Goal: Task Accomplishment & Management: Manage account settings

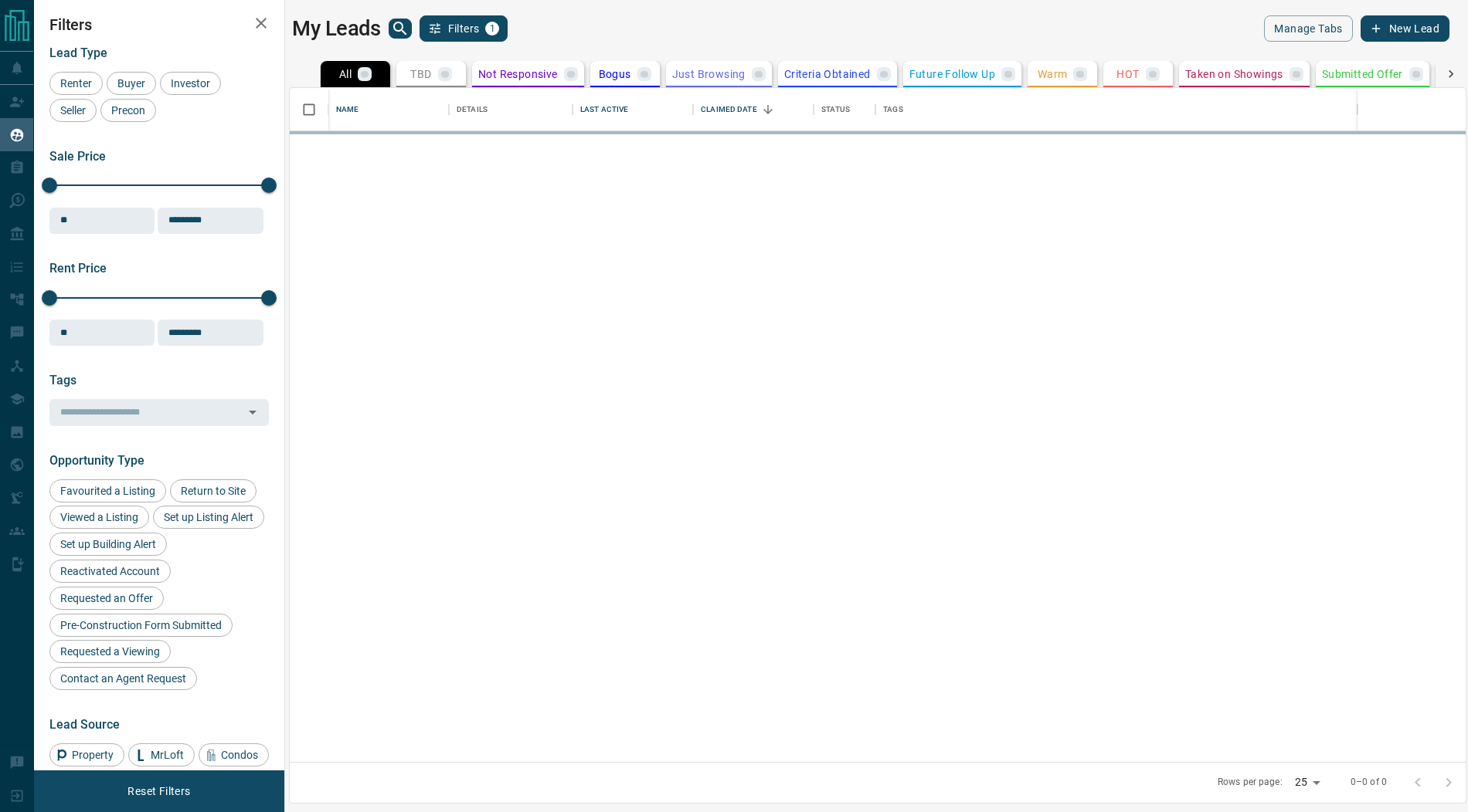
scroll to position [675, 1176]
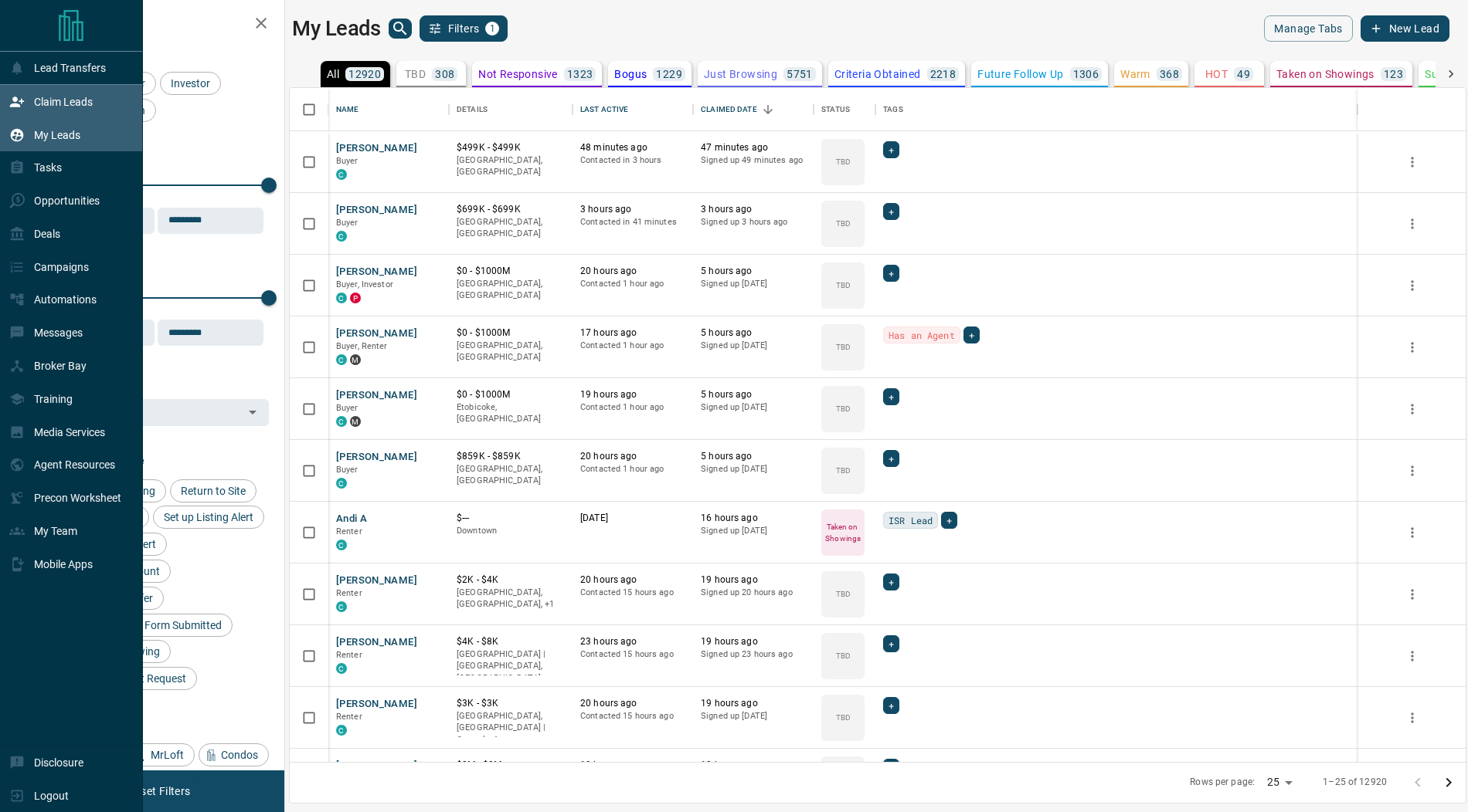
click at [28, 100] on div "Claim Leads" at bounding box center [51, 101] width 83 height 26
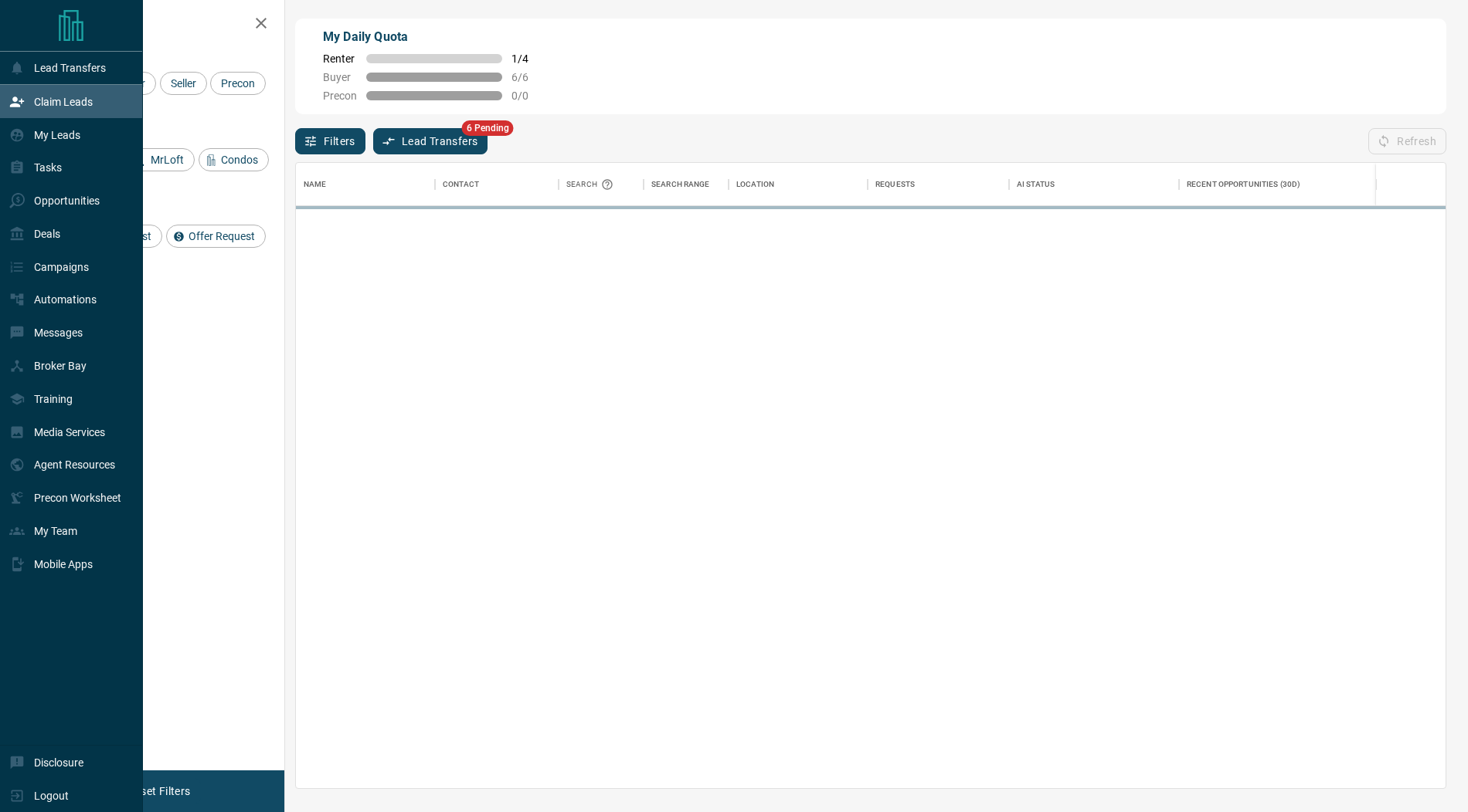
scroll to position [625, 1149]
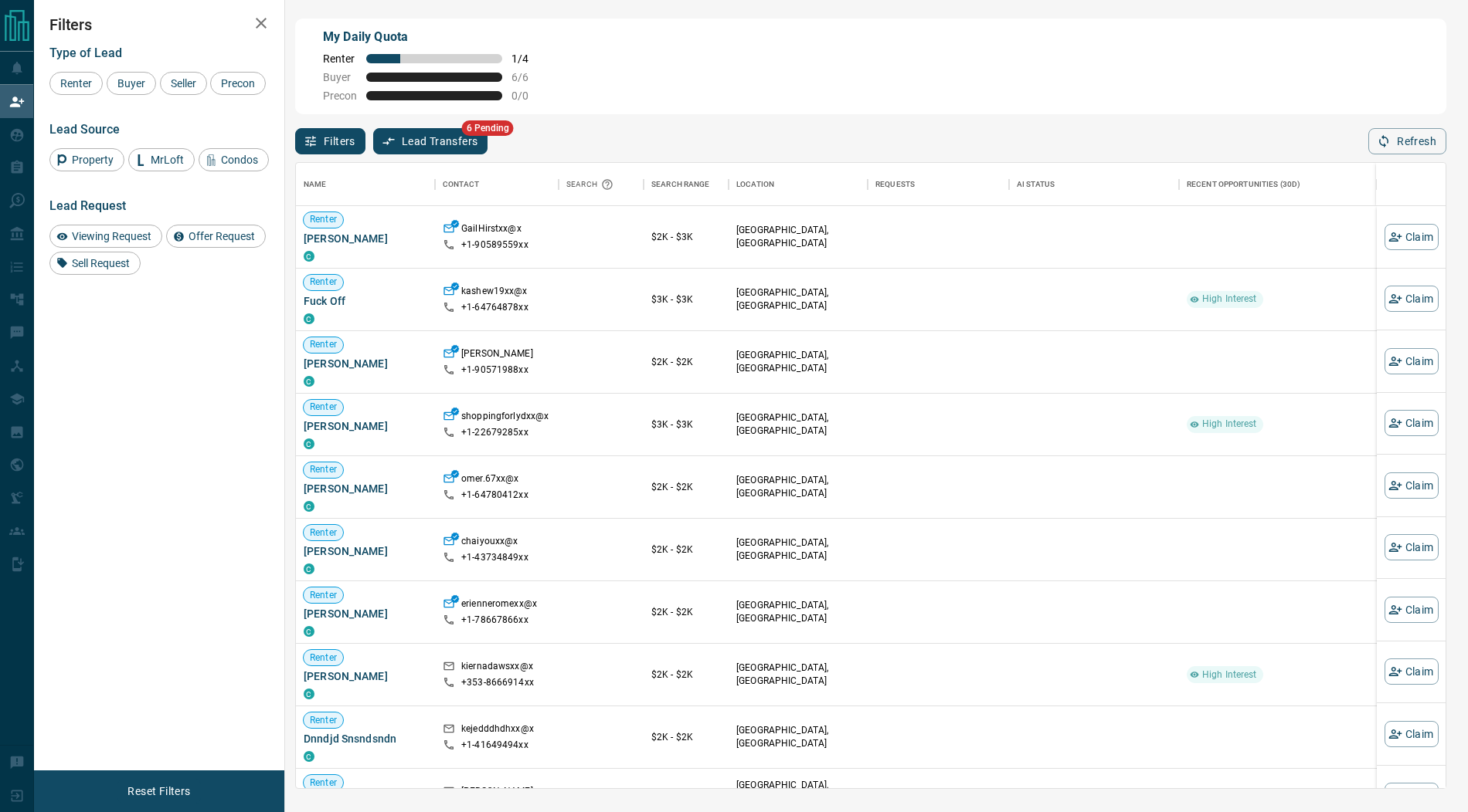
click at [427, 140] on button "Lead Transfers" at bounding box center [431, 142] width 115 height 26
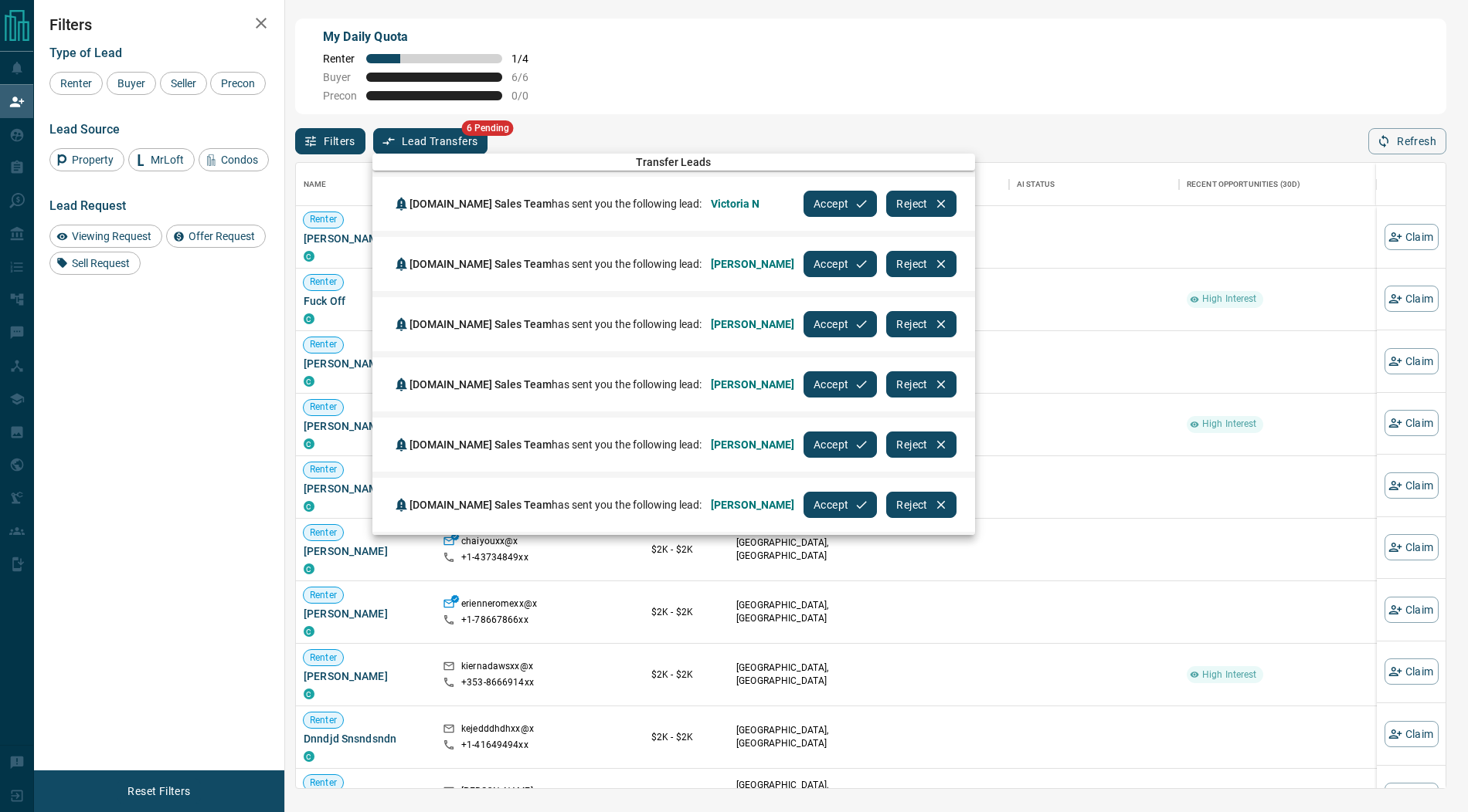
click at [804, 199] on button "Accept" at bounding box center [840, 204] width 73 height 26
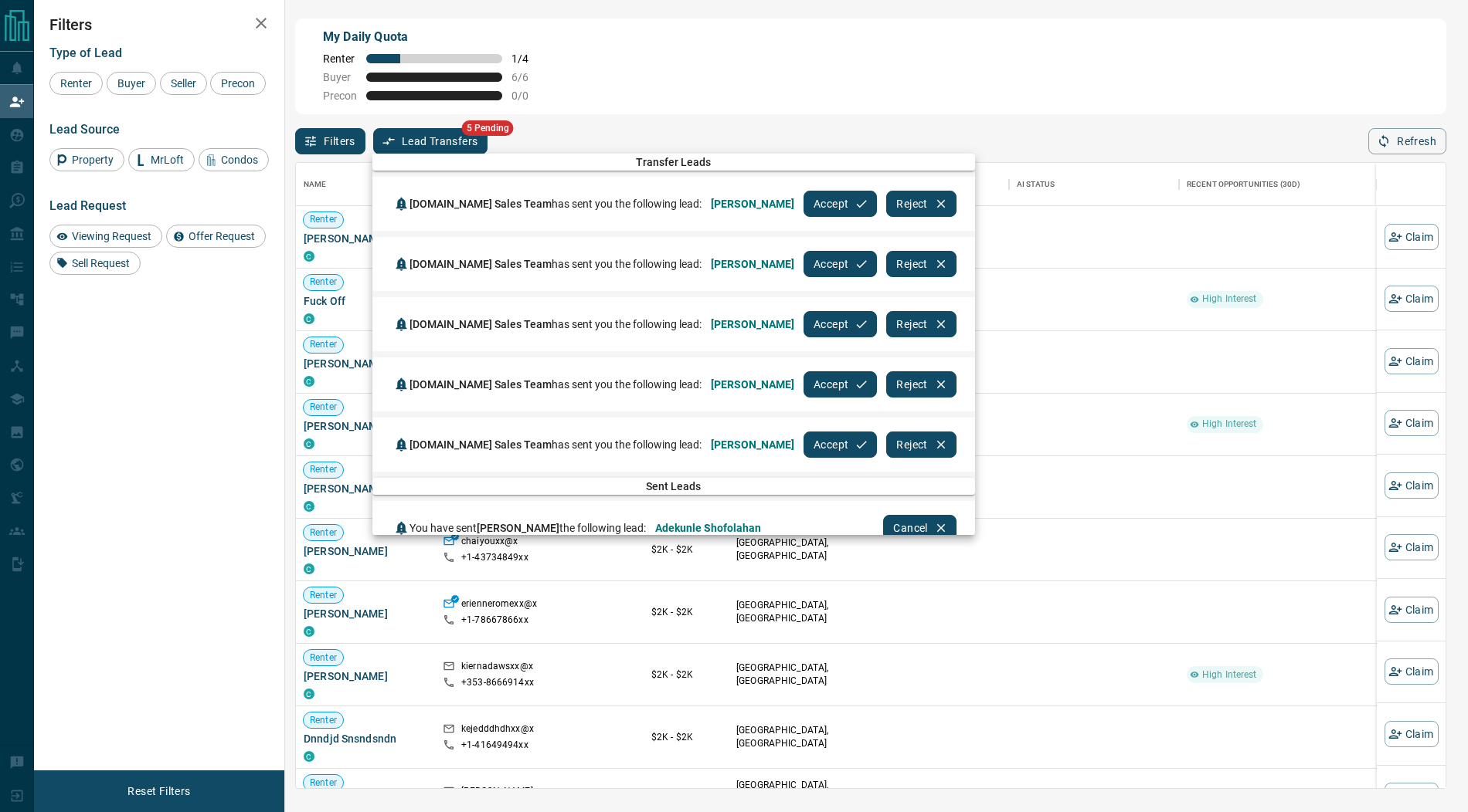
click at [804, 199] on button "Accept" at bounding box center [840, 204] width 73 height 26
click at [804, 251] on button "Accept" at bounding box center [840, 264] width 73 height 26
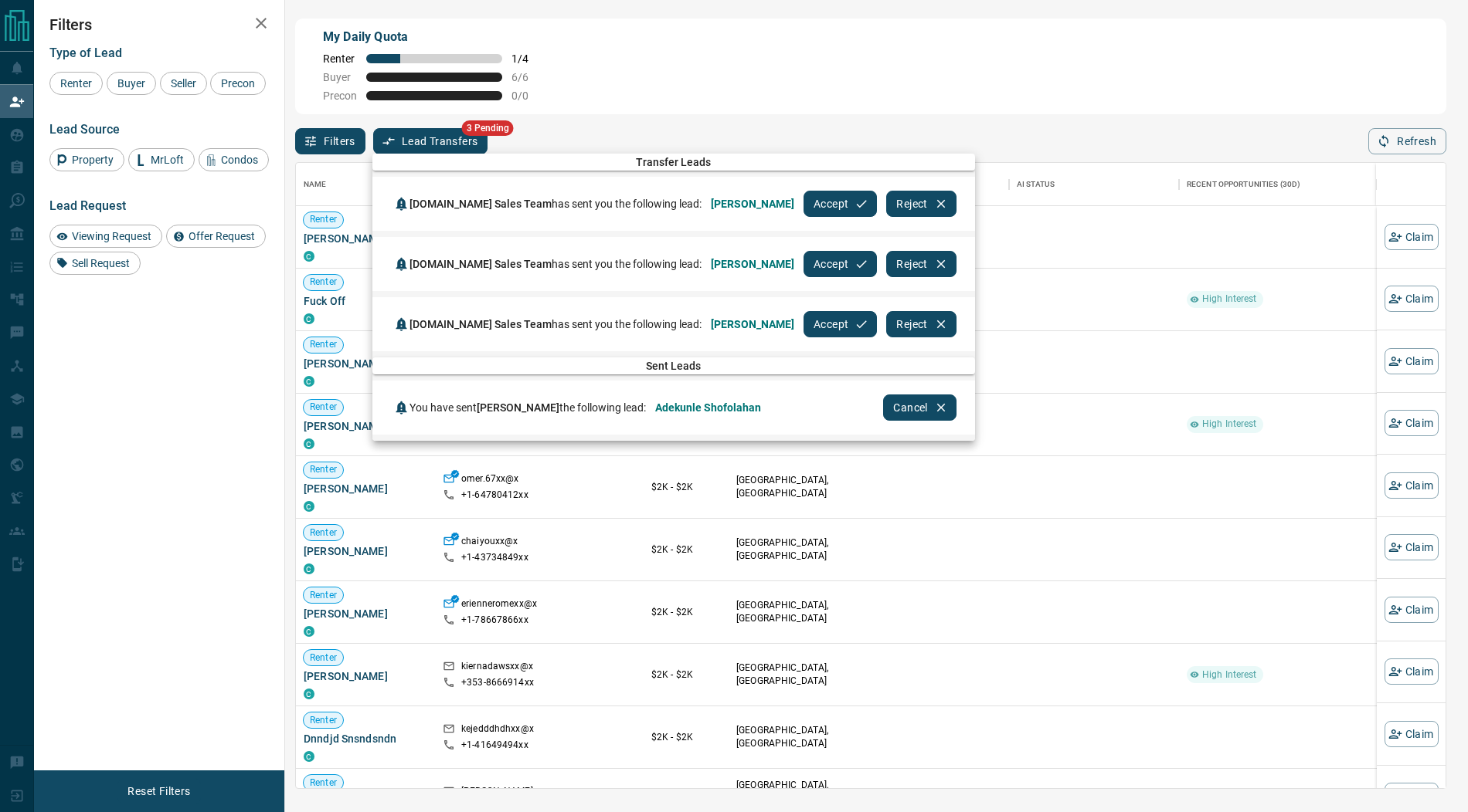
click at [804, 199] on button "Accept" at bounding box center [840, 204] width 73 height 26
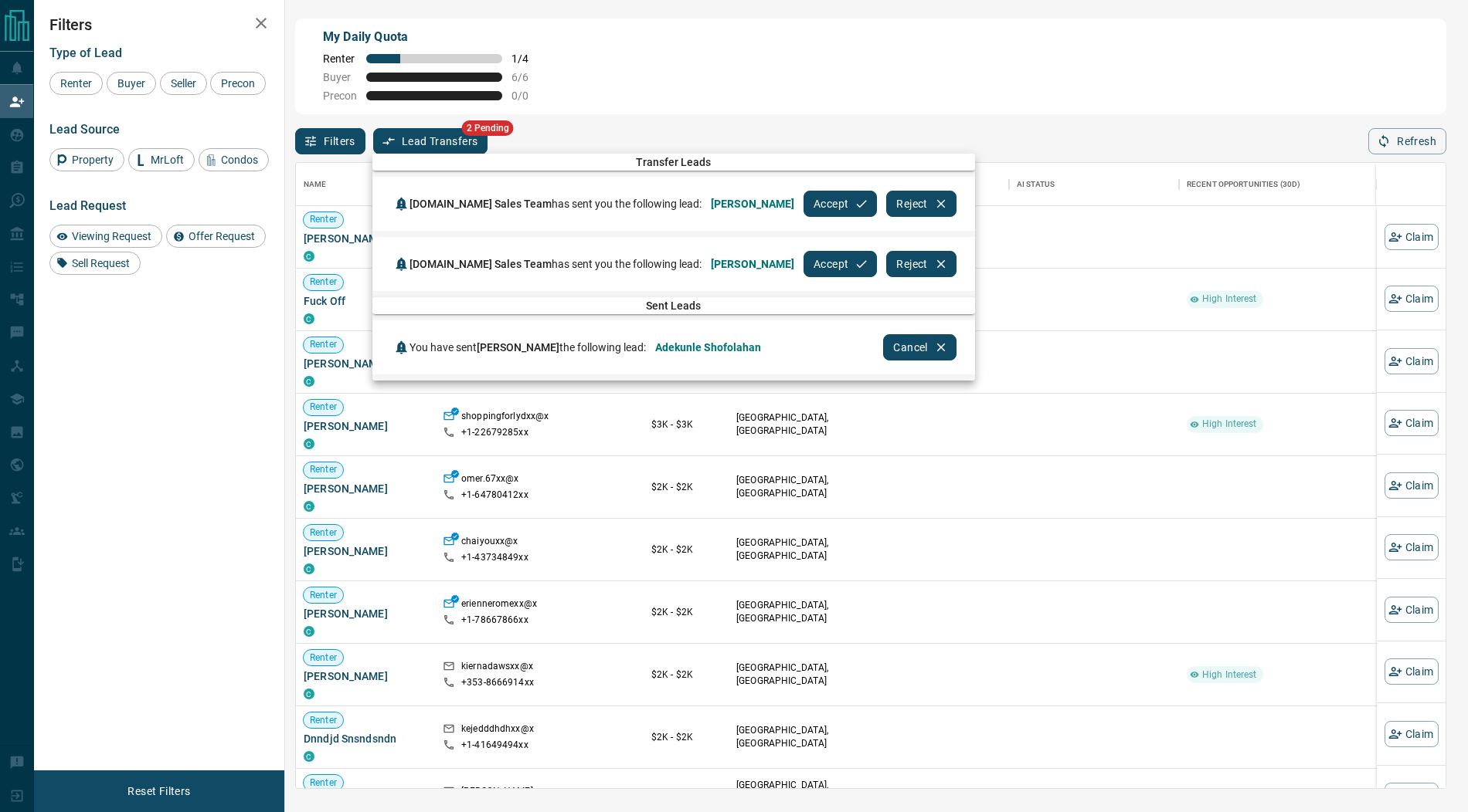
click at [804, 199] on button "Accept" at bounding box center [840, 204] width 73 height 26
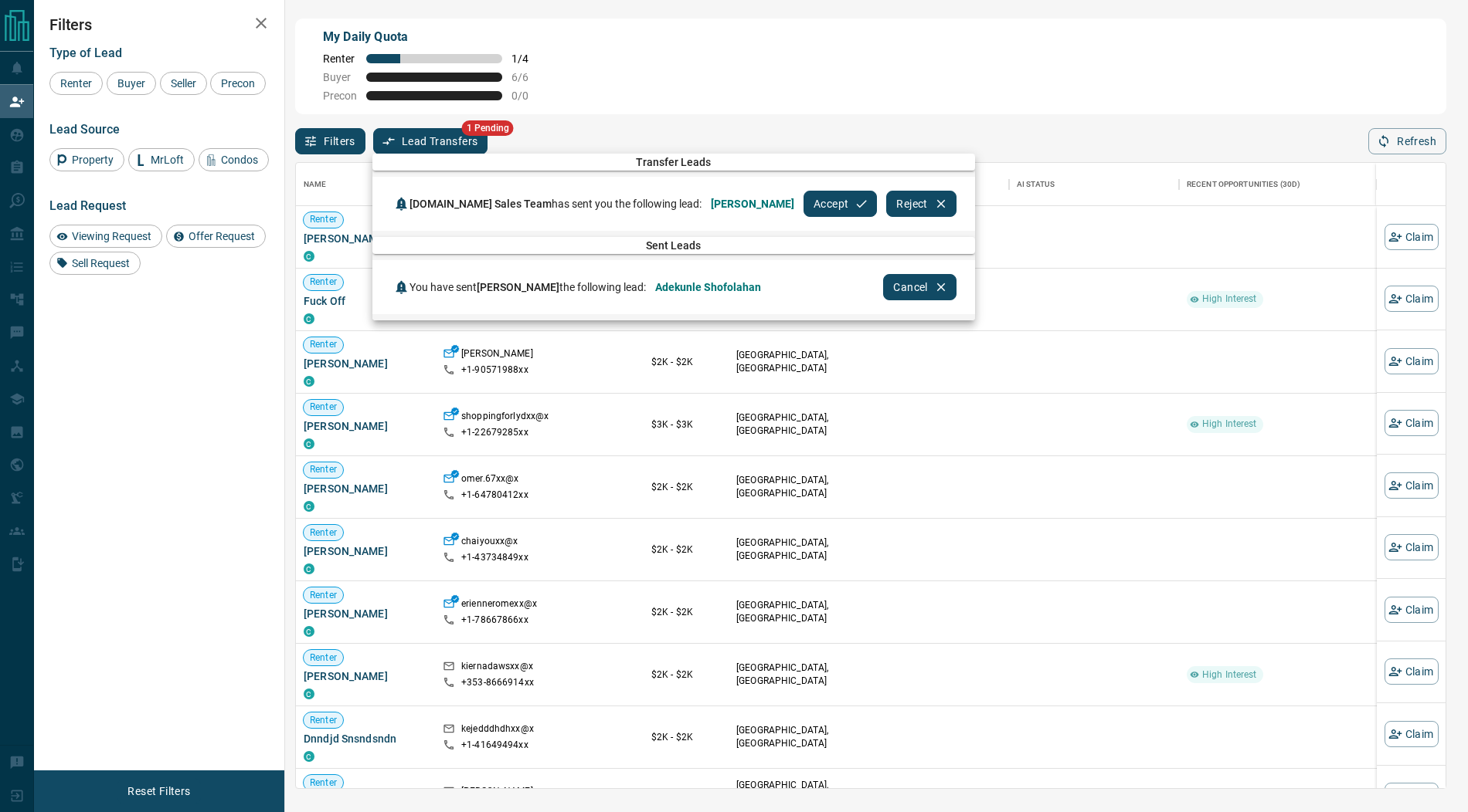
click at [804, 199] on button "Accept" at bounding box center [840, 204] width 73 height 26
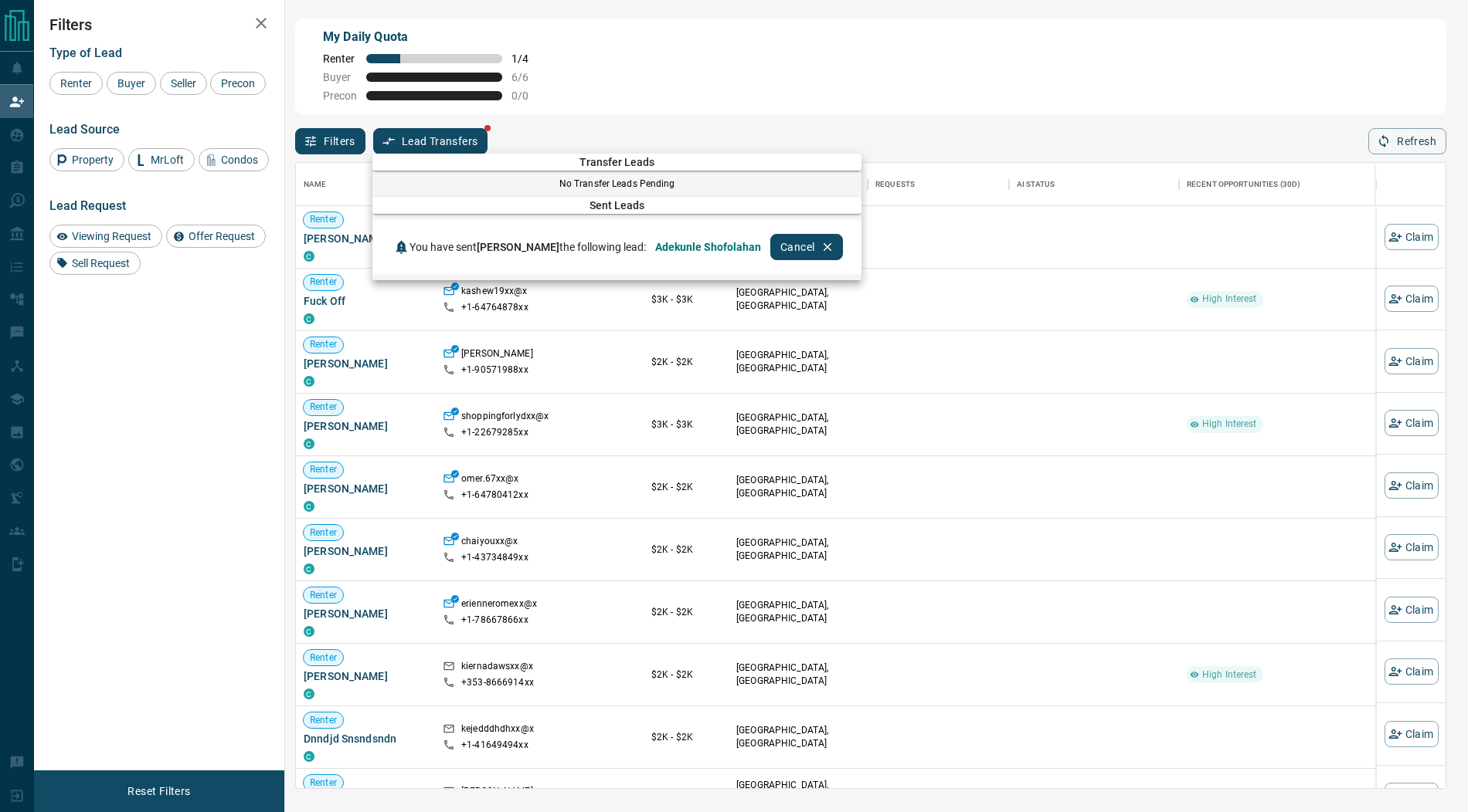
click at [19, 133] on div at bounding box center [734, 406] width 1468 height 812
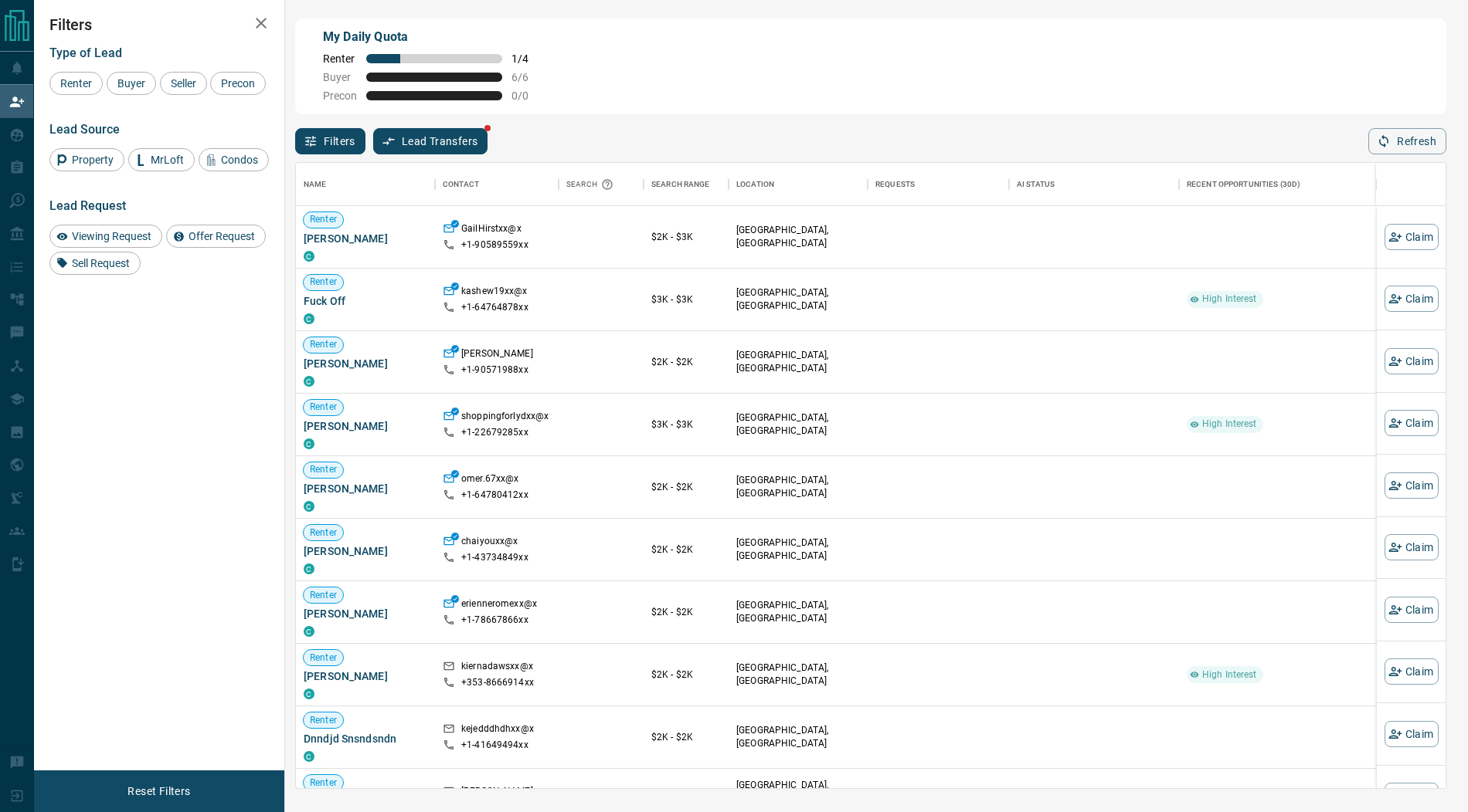
click at [19, 133] on div at bounding box center [734, 406] width 1468 height 812
click at [19, 133] on div "Transfer Leads No Transfer Leads Pending Sent Leads You have sent [PERSON_NAME]…" at bounding box center [734, 203] width 1468 height 406
click at [19, 133] on icon at bounding box center [17, 135] width 16 height 16
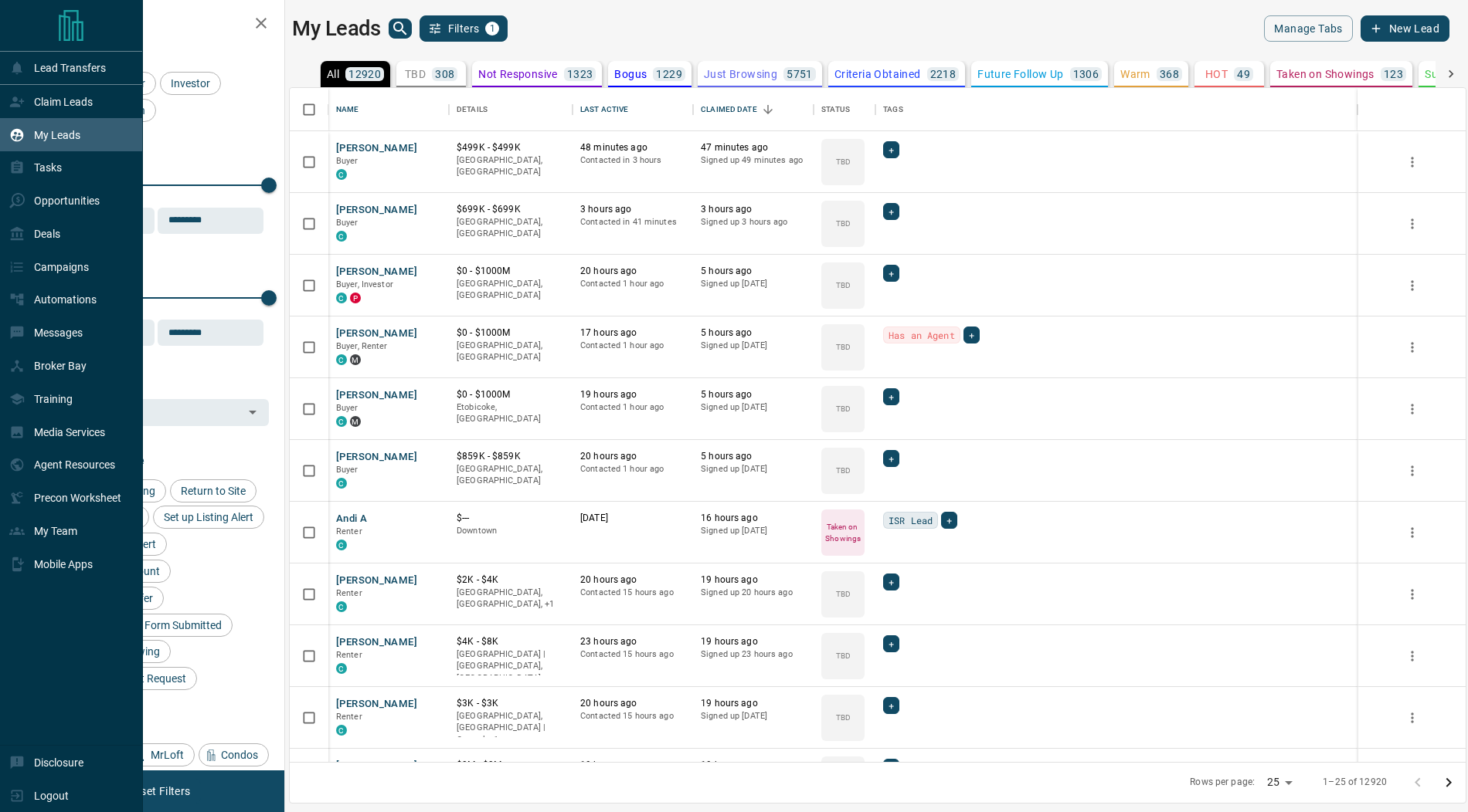
click at [19, 133] on icon at bounding box center [17, 135] width 16 height 16
click at [67, 790] on p "Logout" at bounding box center [51, 796] width 35 height 12
